Goal: Task Accomplishment & Management: Use online tool/utility

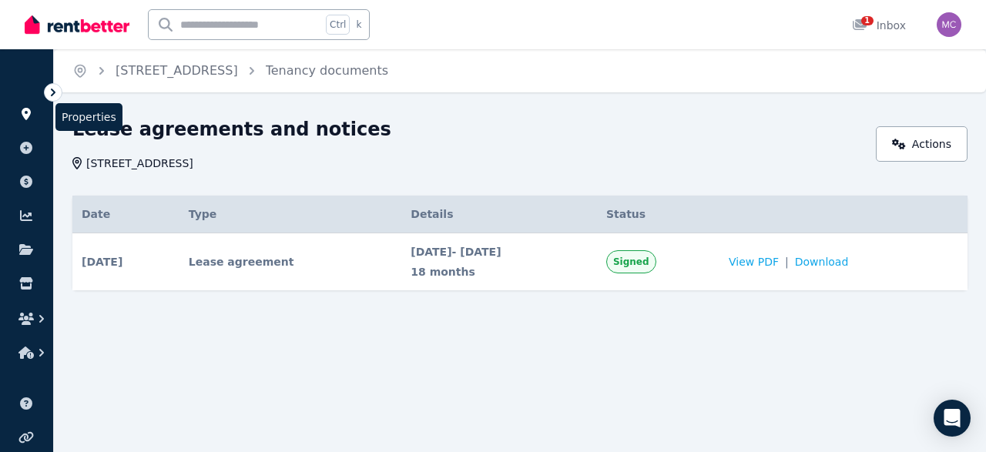
click at [32, 117] on icon at bounding box center [25, 114] width 15 height 12
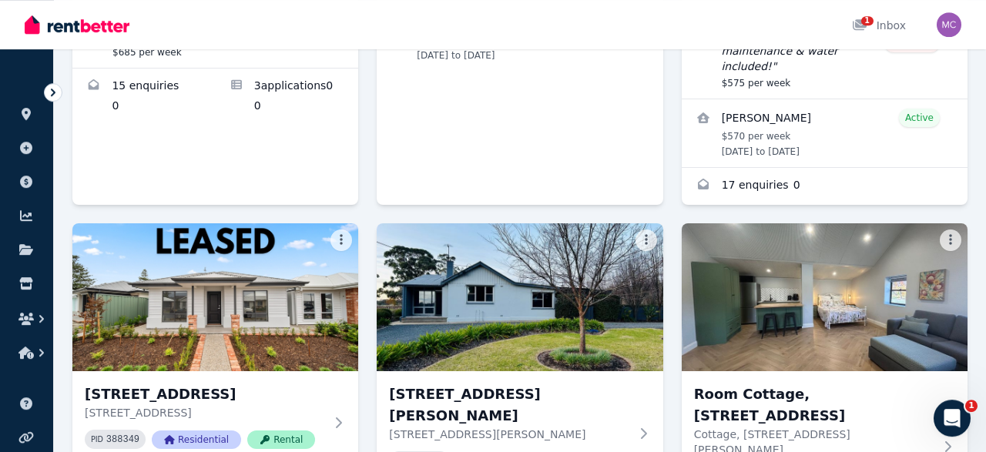
scroll to position [440, 0]
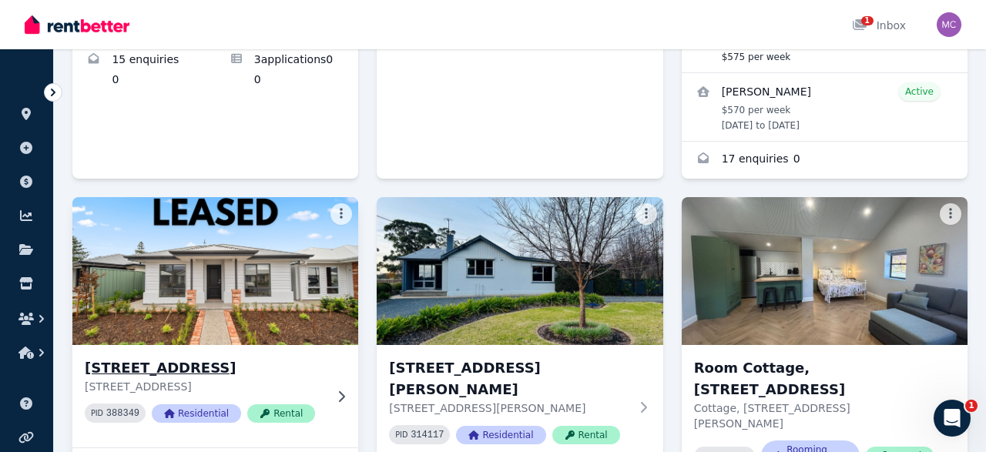
click at [230, 302] on img at bounding box center [215, 271] width 300 height 156
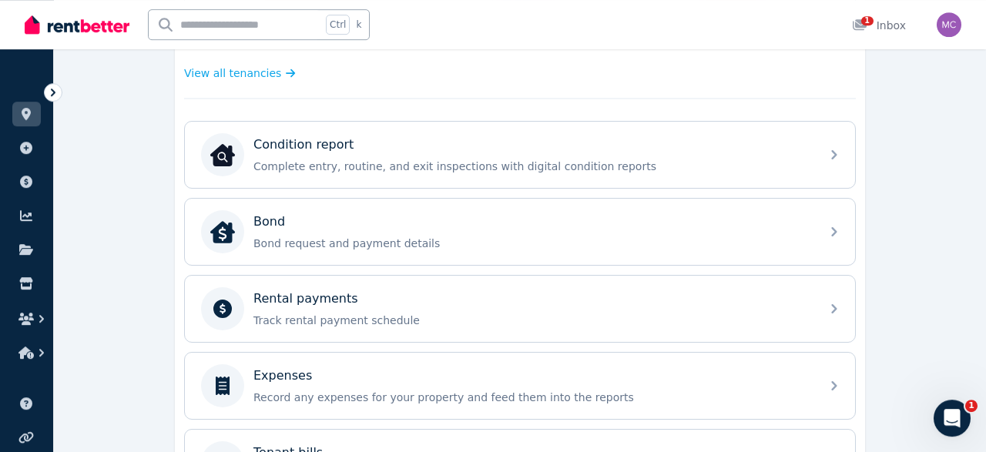
scroll to position [441, 0]
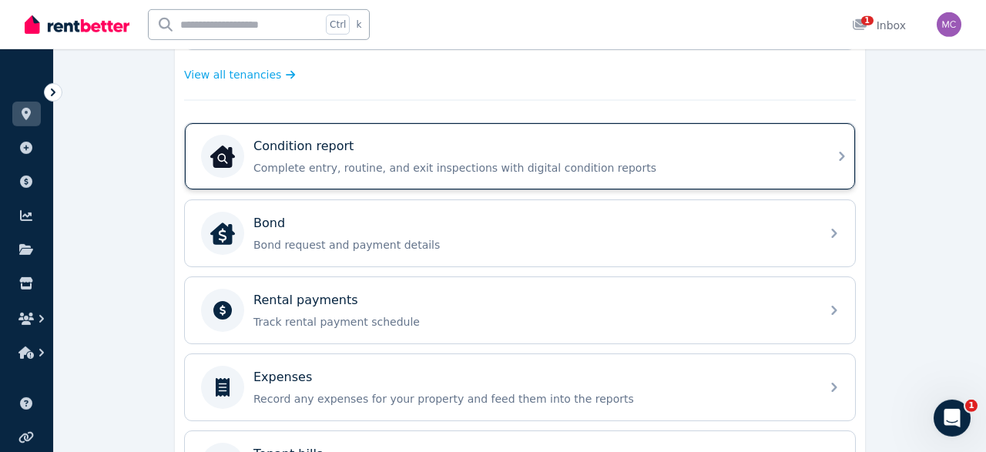
click at [688, 164] on p "Complete entry, routine, and exit inspections with digital condition reports" at bounding box center [532, 167] width 558 height 15
